Goal: Task Accomplishment & Management: Manage account settings

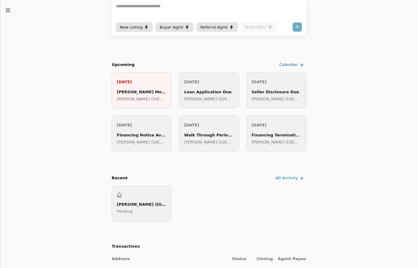
scroll to position [117, 0]
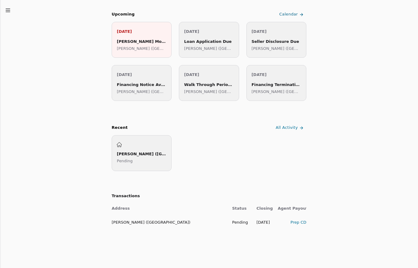
click at [298, 221] on div "Prep CD" at bounding box center [291, 222] width 29 height 6
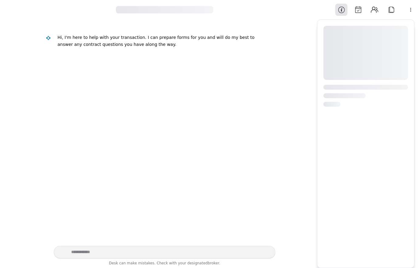
scroll to position [193, 0]
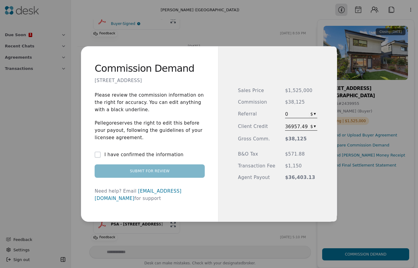
click at [100, 158] on button "I have confirmed the information" at bounding box center [98, 155] width 6 height 6
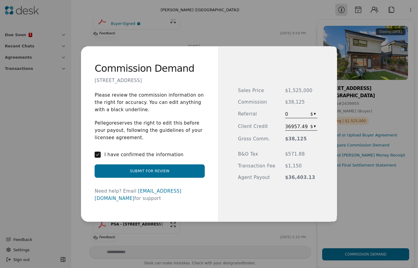
click at [132, 176] on button "Submit for Review" at bounding box center [150, 170] width 110 height 13
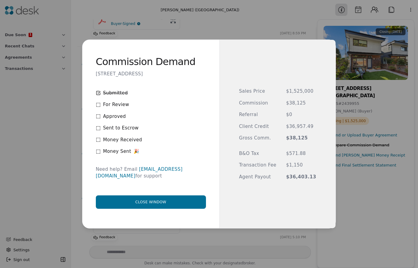
click at [99, 105] on div "For Review" at bounding box center [151, 104] width 110 height 7
click at [163, 199] on button "Close window" at bounding box center [151, 201] width 110 height 13
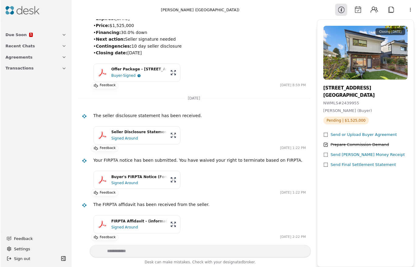
scroll to position [139, 0]
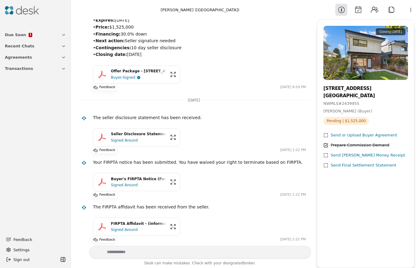
click at [337, 156] on div "Send [PERSON_NAME] Money Receipt" at bounding box center [367, 155] width 74 height 6
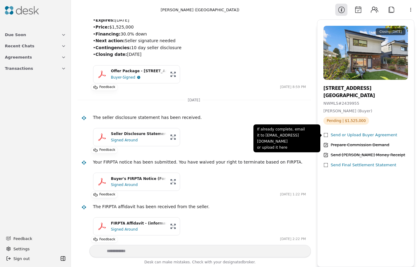
click at [337, 136] on div "Send or Upload Buyer Agreement" at bounding box center [363, 135] width 67 height 6
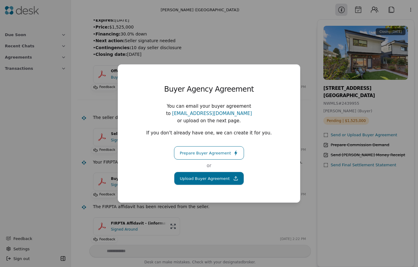
click at [205, 176] on button "Upload Buyer Agreement" at bounding box center [209, 178] width 70 height 13
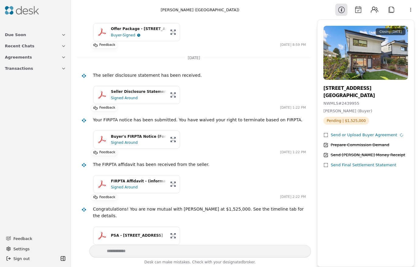
scroll to position [194, 0]
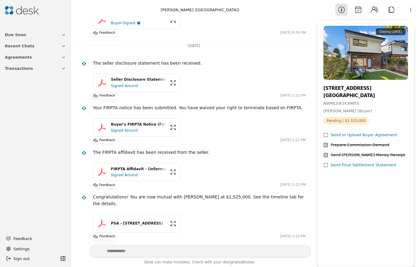
click at [25, 60] on span "Agreements" at bounding box center [18, 57] width 27 height 6
click at [26, 67] on span "New Listing" at bounding box center [23, 67] width 23 height 6
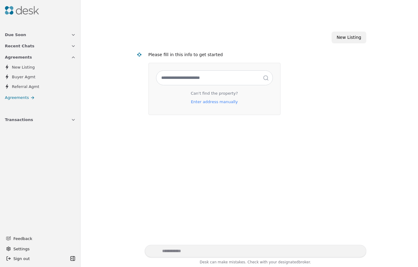
click at [31, 96] on icon at bounding box center [32, 97] width 5 height 5
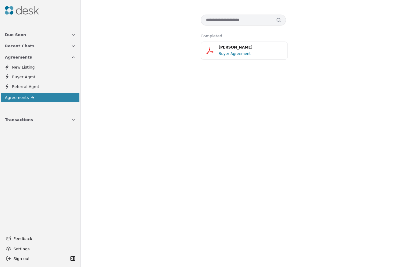
click at [36, 86] on span "Referral Agmt" at bounding box center [25, 87] width 27 height 6
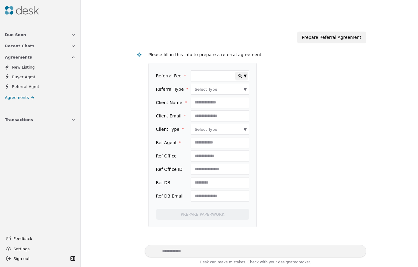
click at [34, 94] on link "Agreements" at bounding box center [40, 97] width 78 height 9
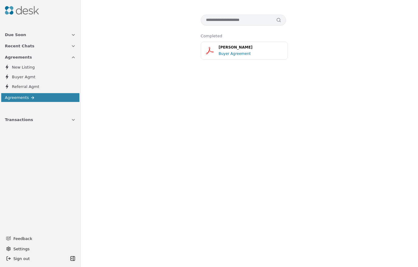
click at [233, 56] on div "Buyer Agreement" at bounding box center [250, 54] width 65 height 6
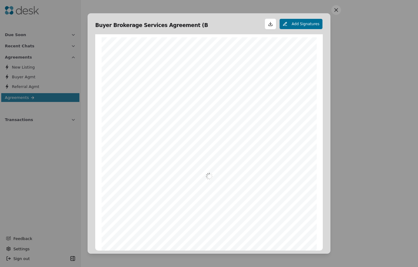
scroll to position [3, 0]
click at [336, 10] on button at bounding box center [336, 10] width 10 height 10
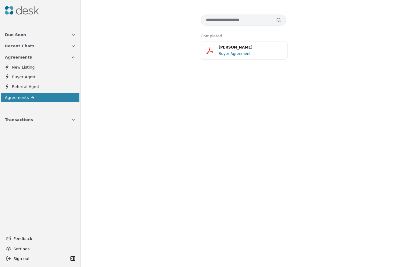
click at [33, 45] on button "Recent Chats" at bounding box center [40, 45] width 78 height 11
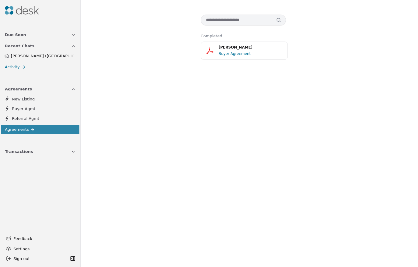
click at [34, 56] on span "[PERSON_NAME] ([GEOGRAPHIC_DATA])" at bounding box center [43, 56] width 64 height 6
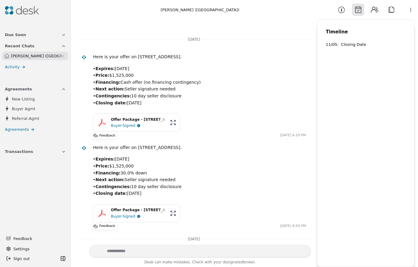
scroll to position [256, 0]
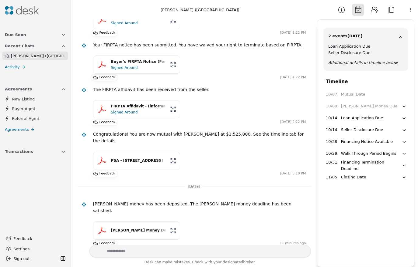
click at [131, 64] on div "Buyer's FIRPTA Notice (Form 90FIRPTA) - (information only - FIRPTA waiver submi…" at bounding box center [138, 62] width 55 height 6
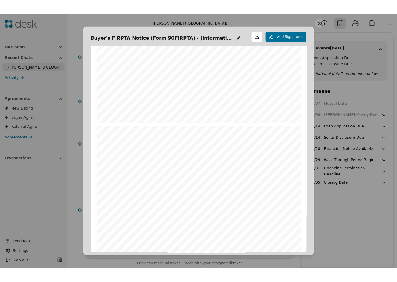
scroll to position [1758, 0]
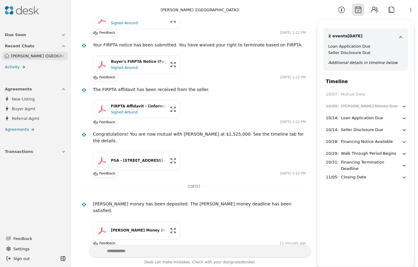
click at [383, 121] on div "10/14 : Loan Application Due" at bounding box center [363, 118] width 76 height 6
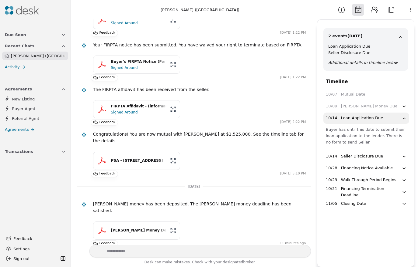
click at [28, 33] on button "Due Soon" at bounding box center [35, 34] width 68 height 11
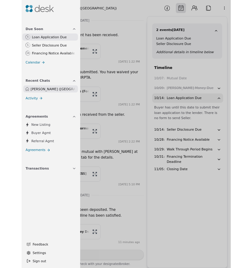
scroll to position [256, 0]
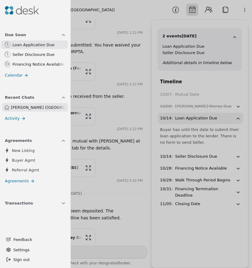
click at [14, 120] on span "Activity" at bounding box center [12, 118] width 15 height 6
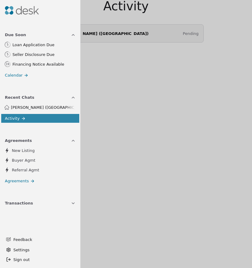
click at [156, 128] on div at bounding box center [126, 134] width 252 height 268
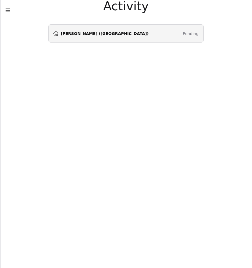
click at [93, 36] on div "[PERSON_NAME] ([GEOGRAPHIC_DATA])" at bounding box center [100, 33] width 95 height 5
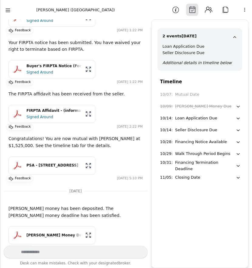
scroll to position [270, 0]
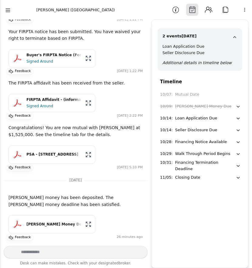
click at [9, 9] on icon "button" at bounding box center [8, 10] width 6 height 6
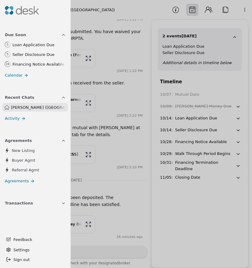
click at [20, 5] on div at bounding box center [35, 10] width 66 height 16
click at [22, 10] on img at bounding box center [22, 10] width 34 height 9
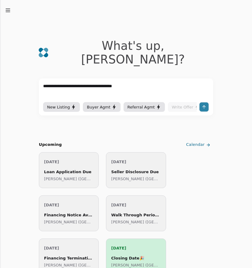
type textarea "**********"
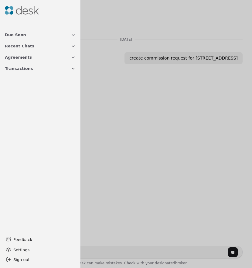
click at [115, 155] on div at bounding box center [126, 134] width 252 height 268
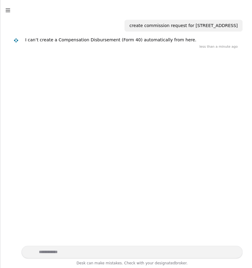
scroll to position [33, 0]
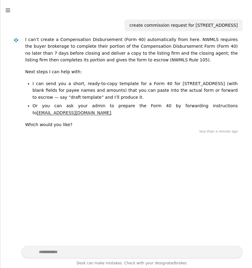
click at [9, 9] on icon "button" at bounding box center [8, 10] width 6 height 6
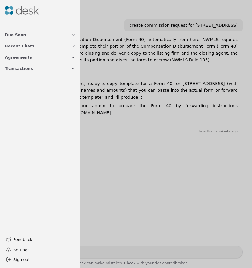
click at [37, 58] on button "Agreements" at bounding box center [40, 57] width 78 height 11
click at [24, 44] on span "Recent Chats" at bounding box center [19, 46] width 29 height 6
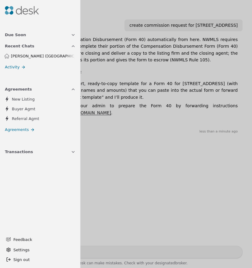
click at [26, 53] on span "[PERSON_NAME] ([GEOGRAPHIC_DATA])" at bounding box center [43, 56] width 64 height 6
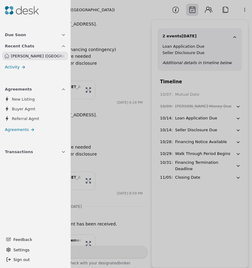
click at [205, 217] on div at bounding box center [126, 134] width 252 height 268
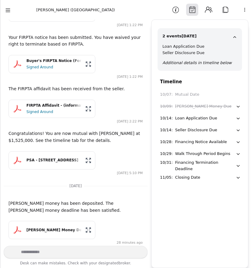
scroll to position [270, 0]
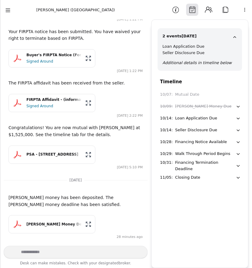
click at [238, 117] on icon "button" at bounding box center [238, 118] width 5 height 5
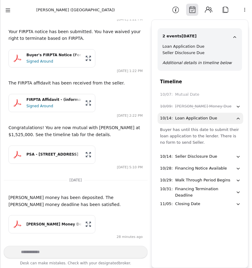
click at [238, 117] on icon "button" at bounding box center [238, 118] width 5 height 5
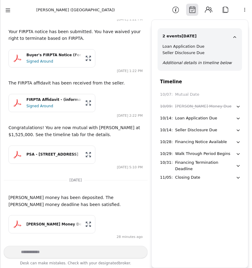
click at [7, 10] on line "button" at bounding box center [8, 10] width 4 height 0
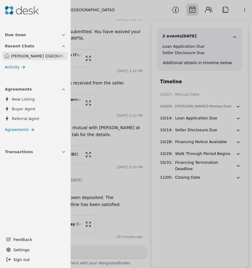
click at [26, 54] on span "[PERSON_NAME] ([GEOGRAPHIC_DATA])" at bounding box center [38, 56] width 55 height 6
click at [19, 54] on span "[PERSON_NAME] ([GEOGRAPHIC_DATA])" at bounding box center [38, 56] width 55 height 6
click at [170, 195] on div at bounding box center [126, 134] width 252 height 268
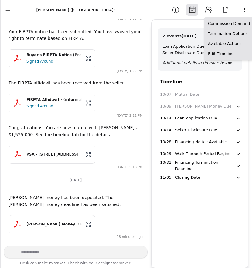
click at [247, 9] on html "Due Soon Recent Chats [PERSON_NAME] ([GEOGRAPHIC_DATA]) Activity Agreements New…" at bounding box center [126, 134] width 252 height 268
click at [225, 9] on html "Due Soon Recent Chats [PERSON_NAME] ([GEOGRAPHIC_DATA]) Activity Agreements New…" at bounding box center [126, 134] width 252 height 268
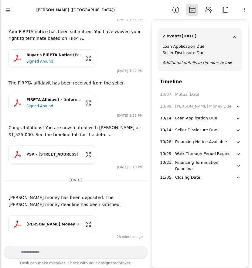
click at [225, 9] on button "Attach" at bounding box center [225, 10] width 12 height 12
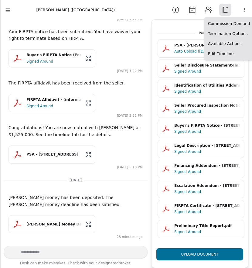
click at [243, 9] on html "Due Soon Recent Chats [PERSON_NAME] ([GEOGRAPHIC_DATA]) Activity Agreements New…" at bounding box center [126, 134] width 252 height 268
click at [233, 24] on div "Commission Demand" at bounding box center [229, 24] width 47 height 10
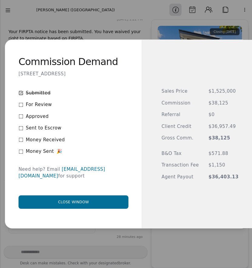
click at [26, 108] on span "For Review" at bounding box center [39, 104] width 26 height 7
click at [21, 107] on icon at bounding box center [21, 104] width 5 height 5
click at [88, 151] on div "Submitted For Review Approved Sent to Escrow Money Received Money Sent 🎉 Need h…" at bounding box center [74, 149] width 110 height 119
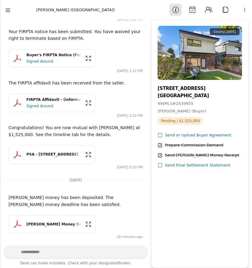
click at [59, 253] on textarea "Write your prompt here" at bounding box center [76, 252] width 144 height 12
type textarea "**********"
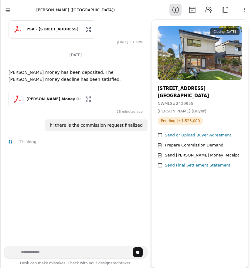
scroll to position [394, 0]
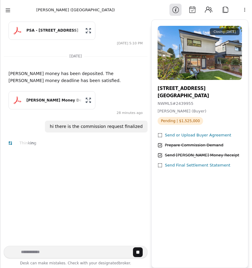
click at [190, 10] on button "Calendar" at bounding box center [192, 10] width 12 height 12
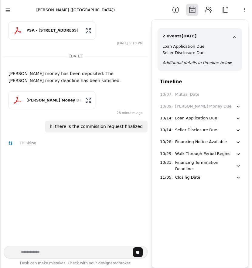
click at [205, 11] on button "Contacts" at bounding box center [209, 10] width 12 height 12
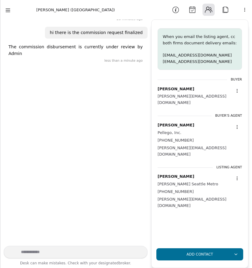
scroll to position [495, 0]
